Goal: Task Accomplishment & Management: Manage account settings

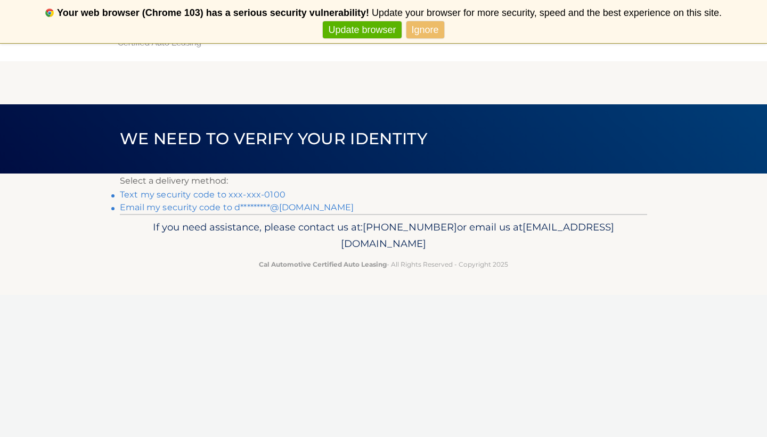
click at [273, 195] on link "Text my security code to xxx-xxx-0100" at bounding box center [203, 195] width 166 height 10
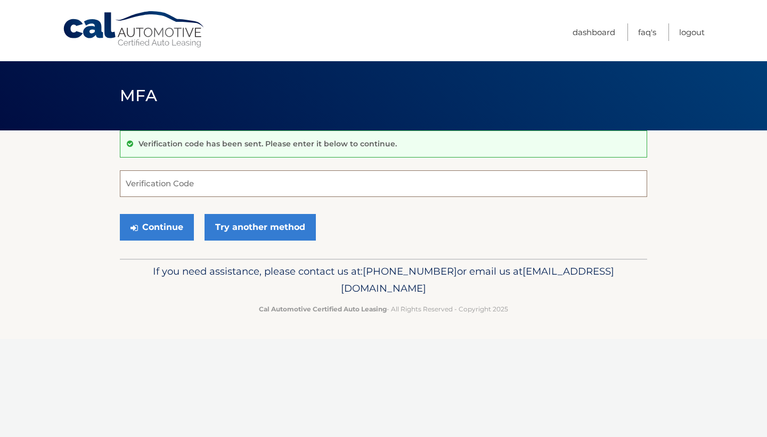
click at [273, 187] on input "Verification Code" at bounding box center [383, 183] width 527 height 27
type input "779419"
click at [169, 225] on button "Continue" at bounding box center [157, 227] width 74 height 27
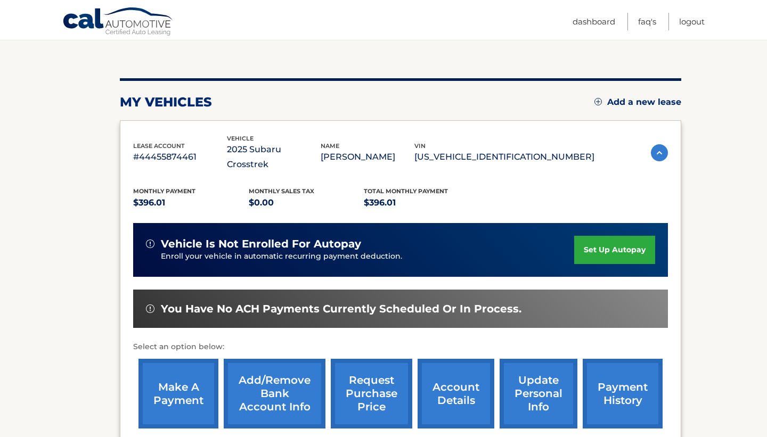
scroll to position [105, 0]
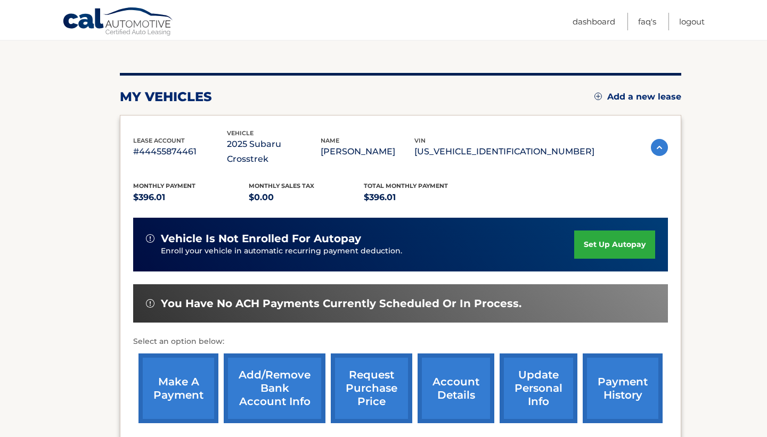
click at [188, 366] on link "make a payment" at bounding box center [178, 389] width 80 height 70
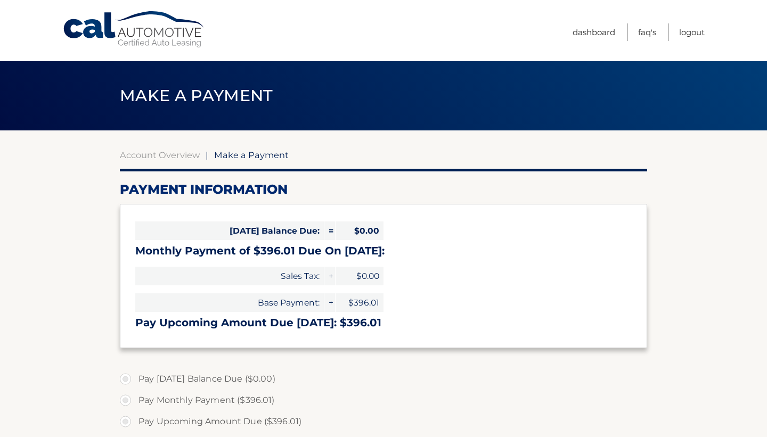
select select "NTM0M2VmZTUtOTJkMi00NjljLTliNmQtYTM0NTBkM2Q5MmMz"
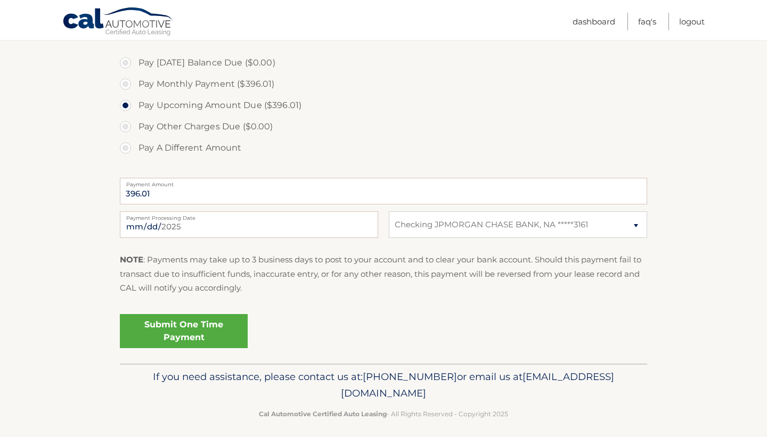
scroll to position [322, 0]
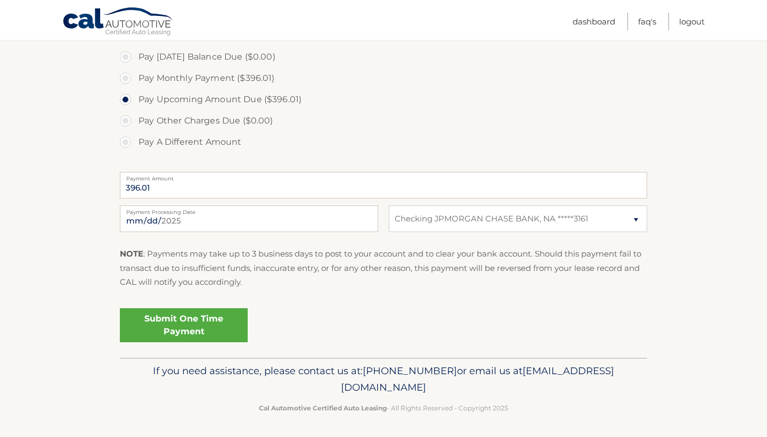
click at [207, 325] on link "Submit One Time Payment" at bounding box center [184, 325] width 128 height 34
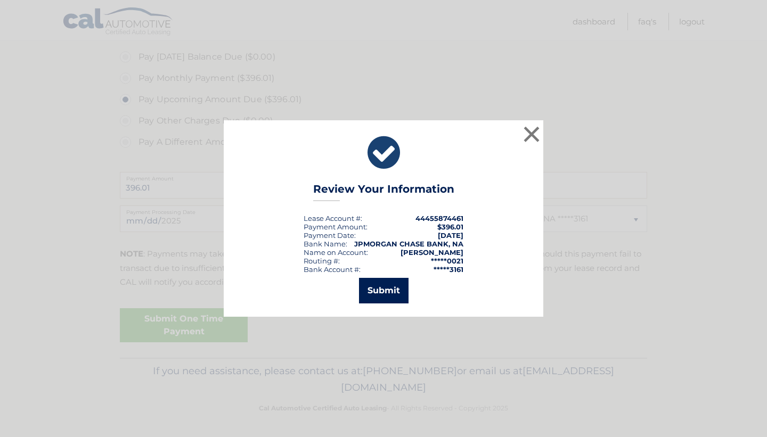
click at [381, 293] on button "Submit" at bounding box center [384, 291] width 50 height 26
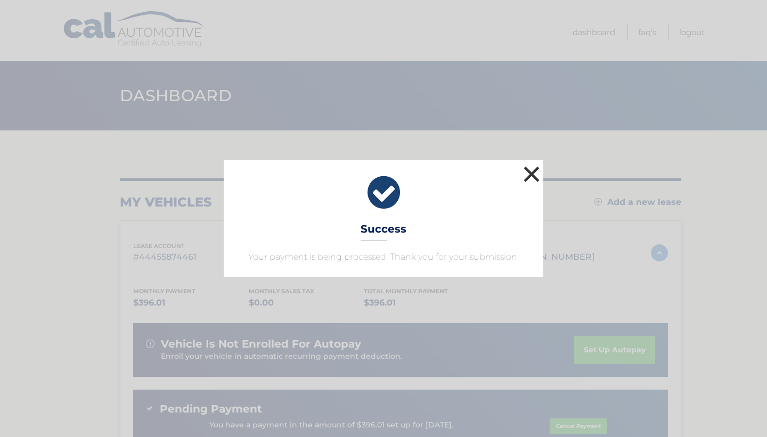
click at [531, 177] on button "×" at bounding box center [531, 173] width 21 height 21
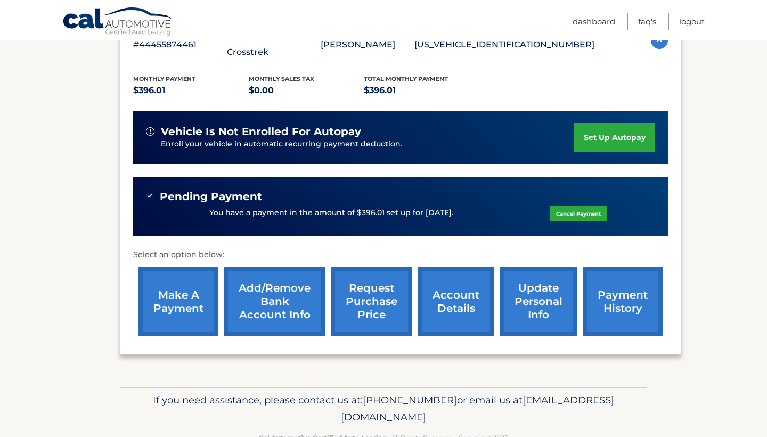
scroll to position [228, 0]
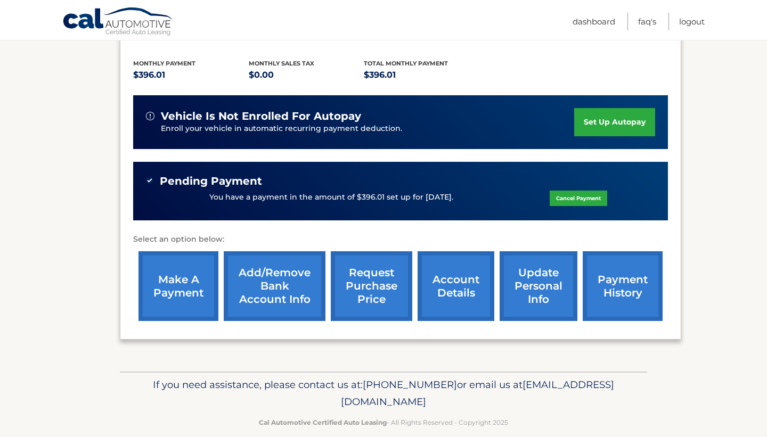
click at [604, 260] on link "payment history" at bounding box center [623, 286] width 80 height 70
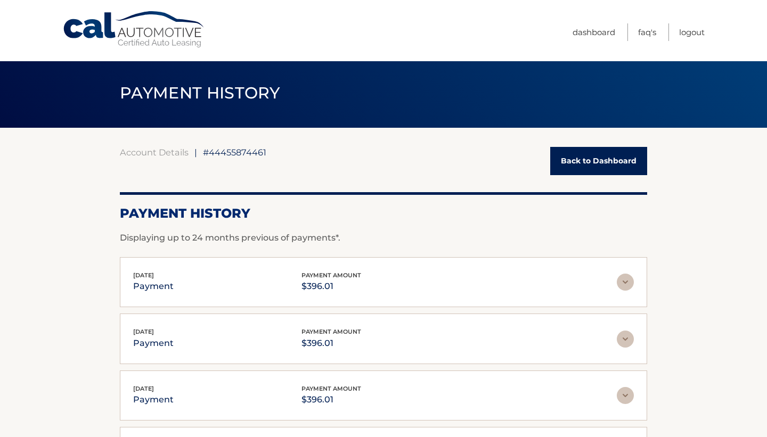
scroll to position [2, 0]
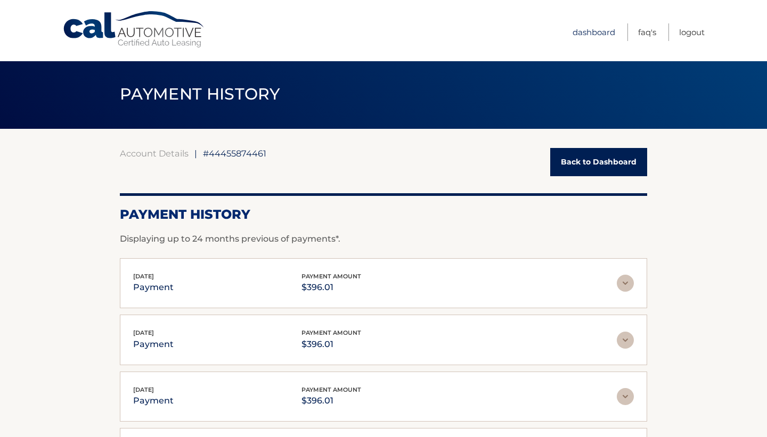
click at [590, 30] on link "Dashboard" at bounding box center [593, 32] width 43 height 18
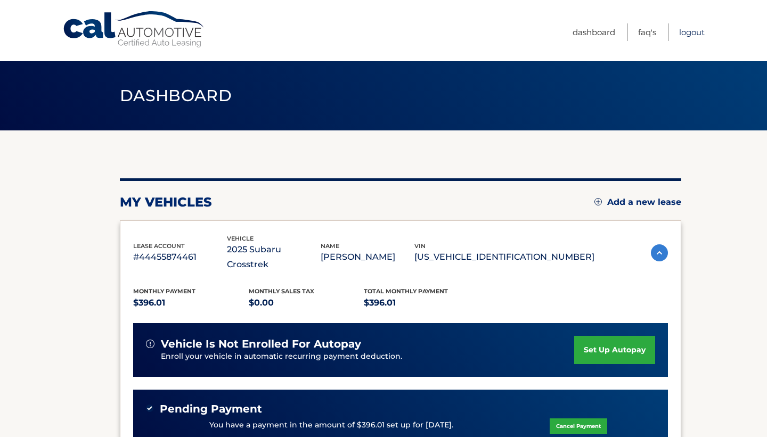
click at [693, 32] on link "Logout" at bounding box center [692, 32] width 26 height 18
